Goal: Task Accomplishment & Management: Manage account settings

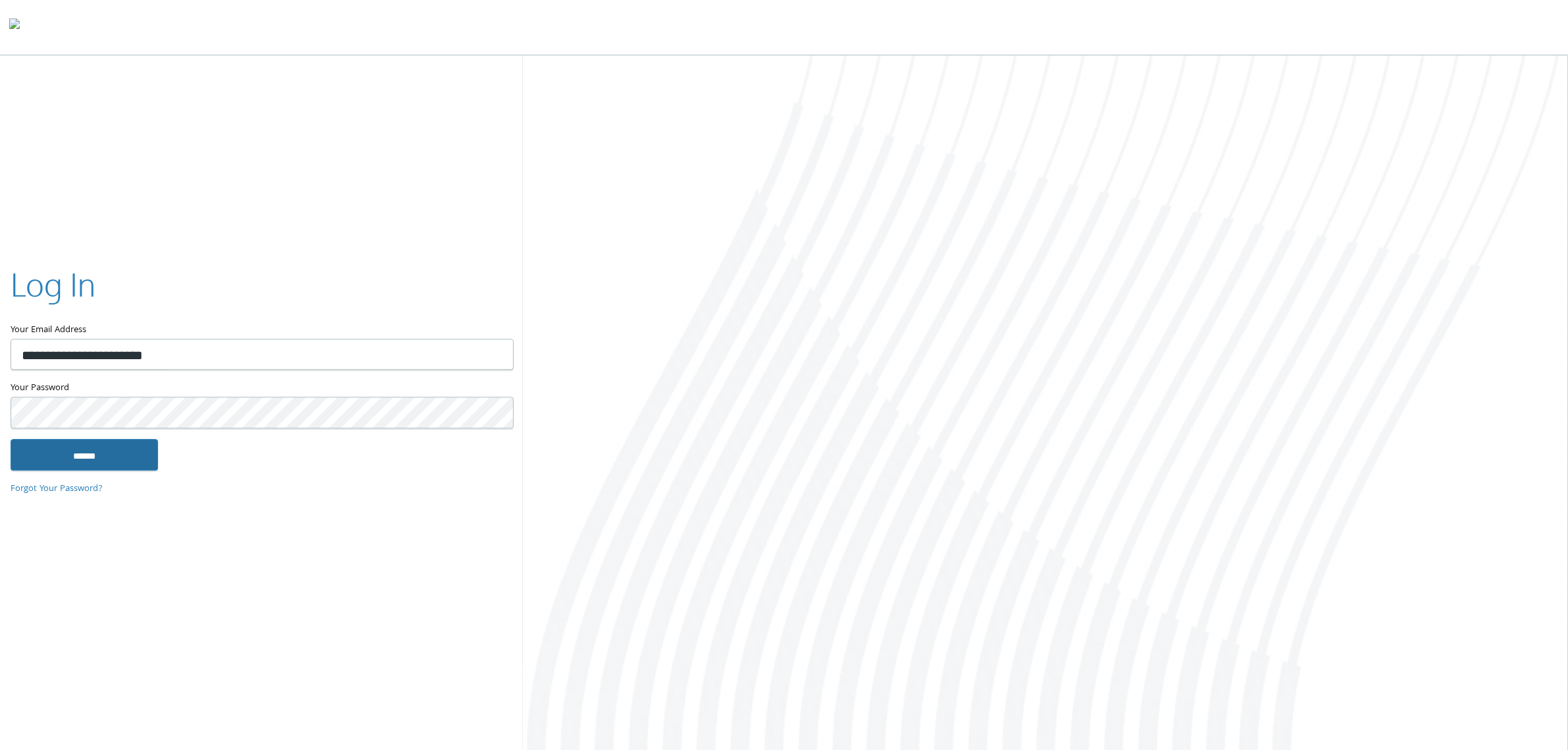
click at [105, 470] on input "******" at bounding box center [84, 454] width 147 height 31
